Goal: Information Seeking & Learning: Learn about a topic

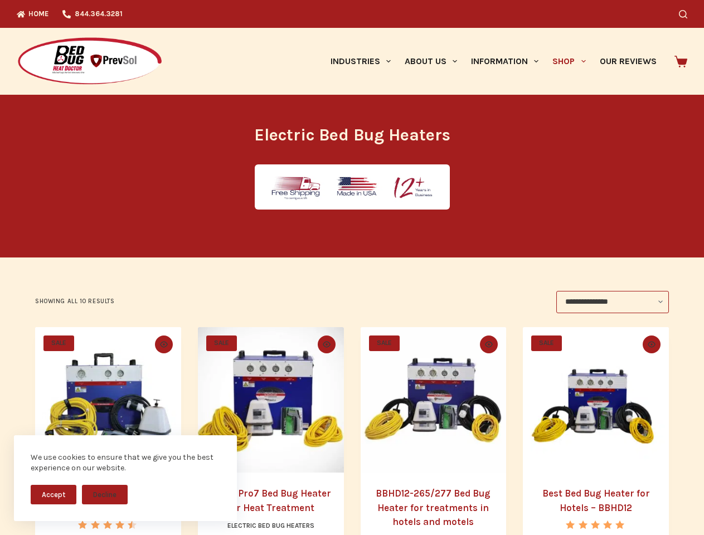
click at [53, 494] on button "Accept" at bounding box center [54, 494] width 46 height 19
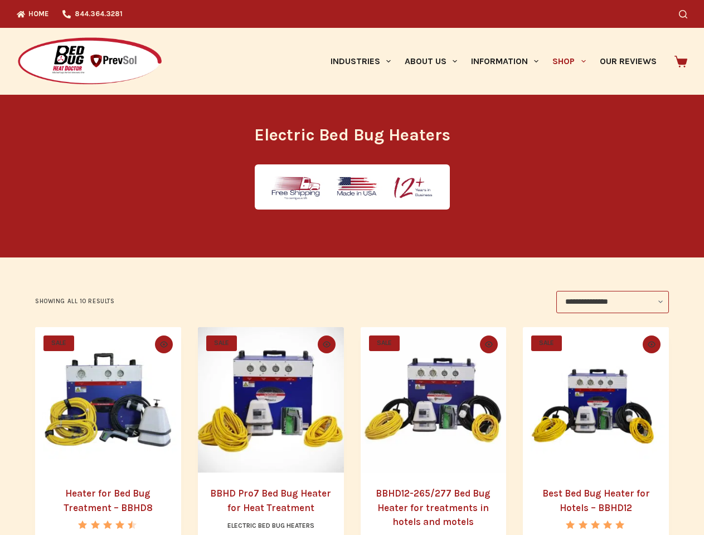
click at [105, 494] on button "Decline" at bounding box center [105, 502] width 46 height 19
click at [687, 14] on icon "Search" at bounding box center [682, 14] width 8 height 8
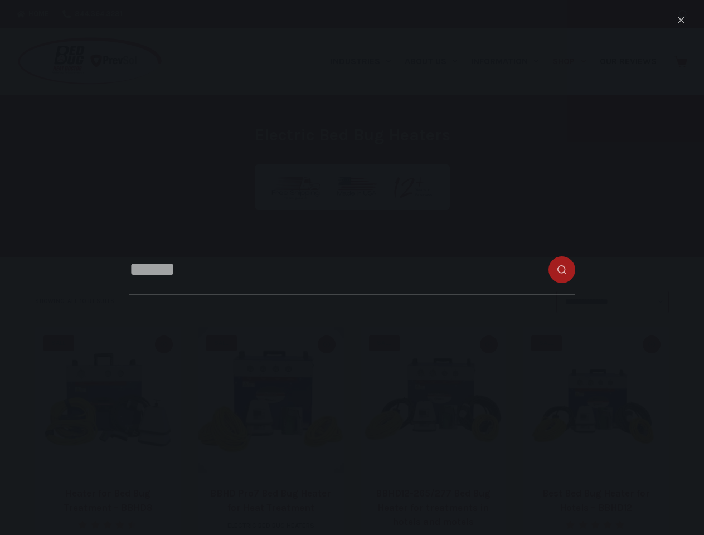
click at [364, 61] on link "Industries" at bounding box center [360, 61] width 74 height 67
click at [435, 61] on link "About Us" at bounding box center [430, 61] width 66 height 67
click at [509, 61] on link "Information" at bounding box center [504, 61] width 81 height 67
click at [573, 61] on link "Shop" at bounding box center [568, 61] width 47 height 67
click at [162, 344] on icon "Quick view toggle" at bounding box center [164, 344] width 8 height 6
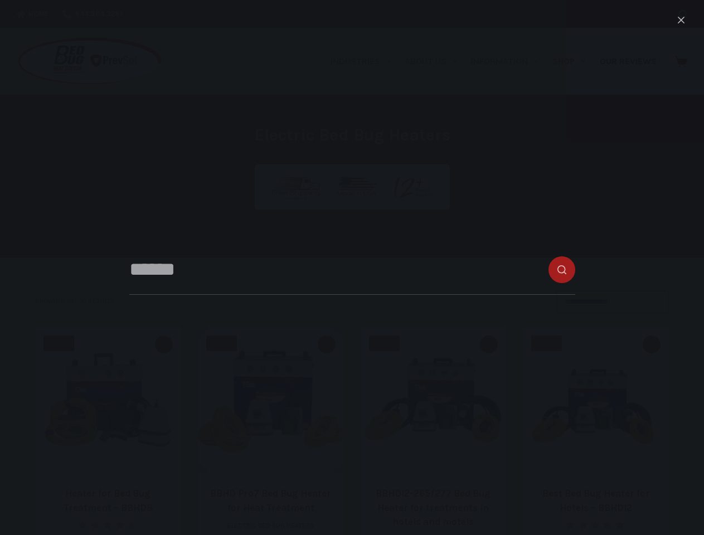
click at [326, 344] on icon "Quick view toggle" at bounding box center [327, 344] width 8 height 6
